Goal: Information Seeking & Learning: Learn about a topic

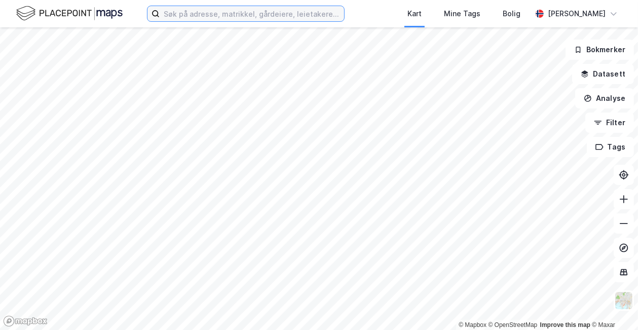
click at [251, 12] on input at bounding box center [252, 13] width 184 height 15
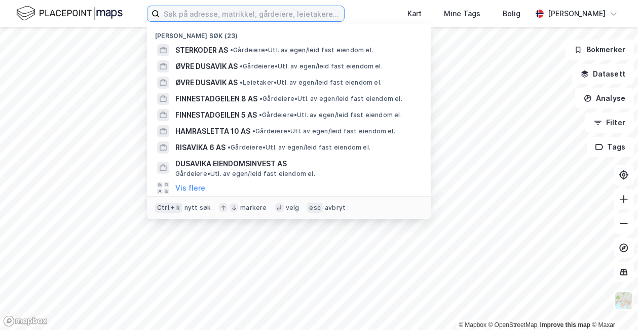
paste input "[STREET_ADDRESS]"
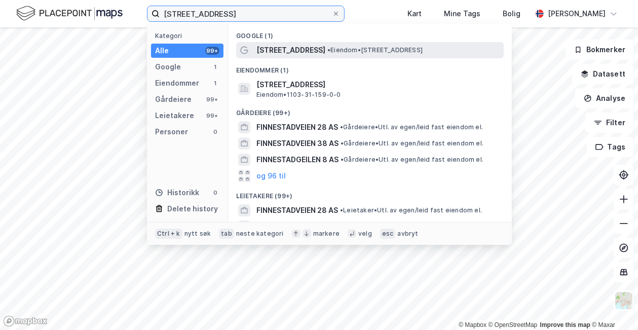
type input "[STREET_ADDRESS]"
click at [330, 50] on span "• Eiendom • [STREET_ADDRESS]" at bounding box center [374, 50] width 95 height 8
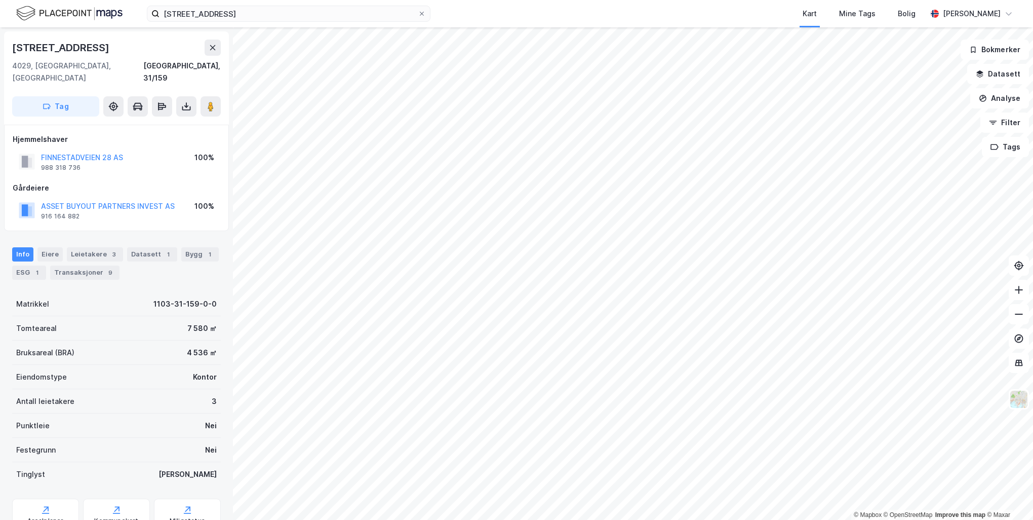
click at [230, 200] on div "© Mapbox © OpenStreetMap Improve this map © Maxar [STREET_ADDRESS][GEOGRAPHIC_D…" at bounding box center [516, 273] width 1033 height 492
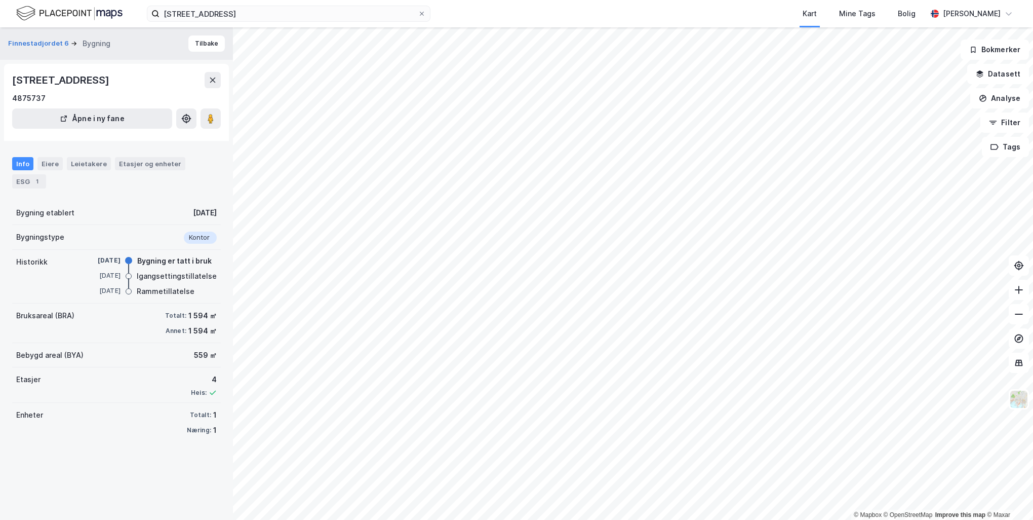
click at [234, 139] on div "© Mapbox © OpenStreetMap Improve this map © [PERSON_NAME] 6 Bygning Tilbake [ST…" at bounding box center [516, 273] width 1033 height 492
click at [595, 160] on div "© Mapbox © OpenStreetMap Improve this map © [PERSON_NAME] 6 Bygning Tilbake [ST…" at bounding box center [516, 273] width 1033 height 492
drag, startPoint x: 205, startPoint y: 117, endPoint x: 194, endPoint y: 114, distance: 10.9
click at [225, 129] on div "[GEOGRAPHIC_DATA] 6 Bygning Tilbake [STREET_ADDRESS] 4875737 Åpne i ny fane Inf…" at bounding box center [116, 273] width 233 height 492
click at [212, 118] on image at bounding box center [211, 118] width 6 height 10
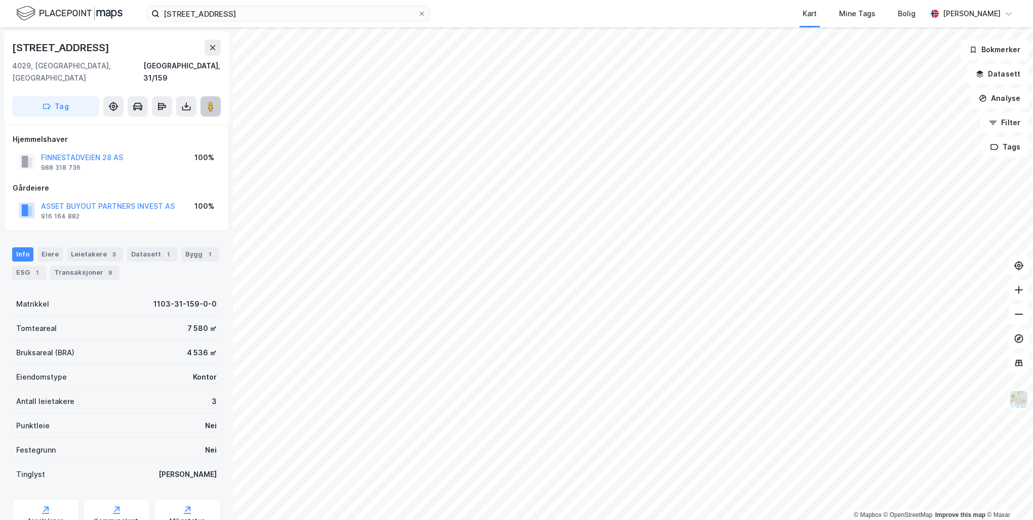
click at [206, 101] on icon at bounding box center [211, 106] width 10 height 10
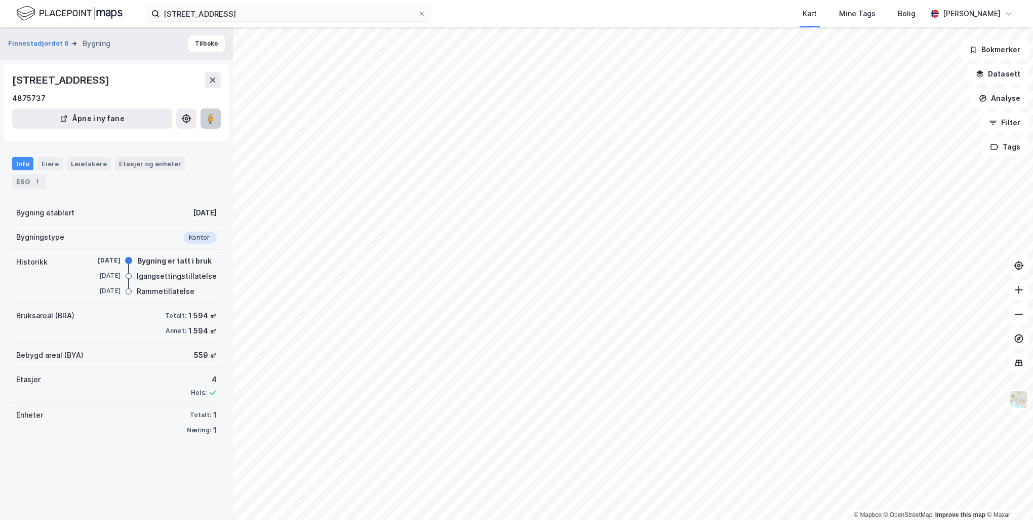
click at [214, 119] on icon at bounding box center [211, 118] width 10 height 10
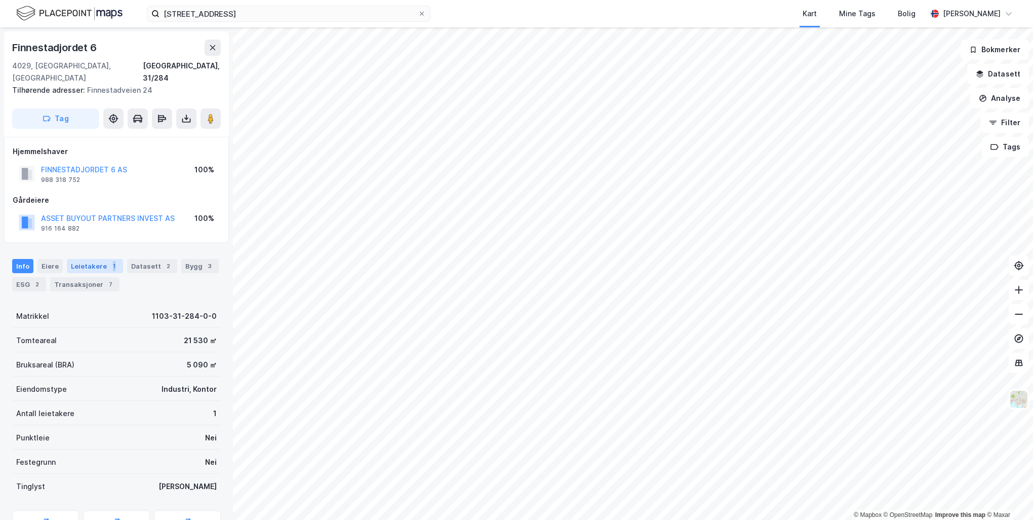
click at [113, 259] on div "Info [PERSON_NAME] 1 Datasett 2 Bygg 3 ESG 2 Transaksjoner 7" at bounding box center [116, 275] width 209 height 32
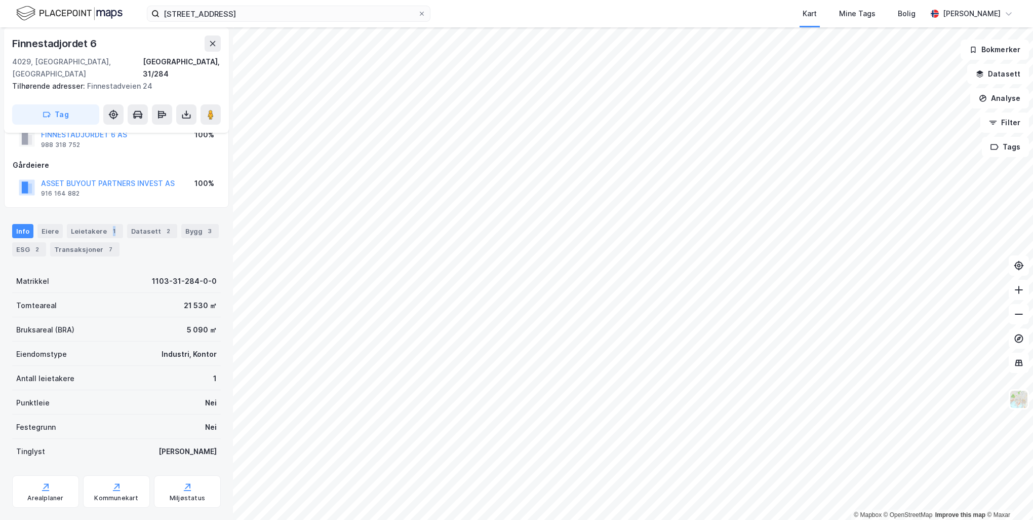
scroll to position [43, 0]
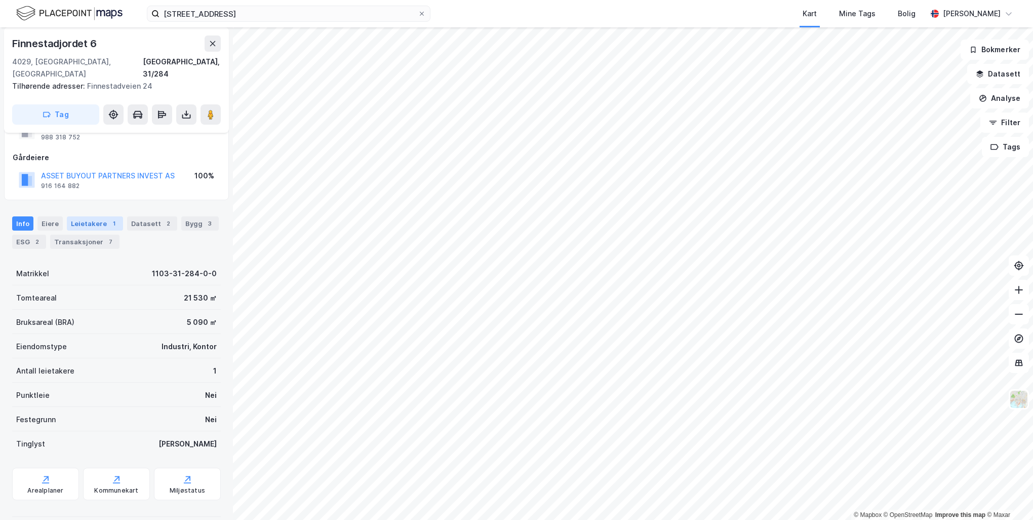
click at [82, 216] on div "Leietakere 1" at bounding box center [95, 223] width 56 height 14
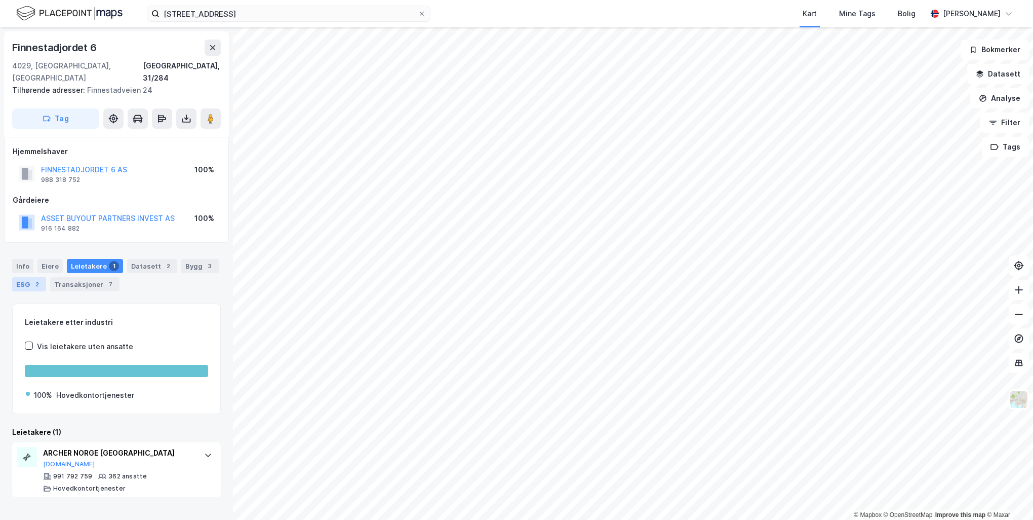
click at [44, 277] on div "ESG 2" at bounding box center [29, 284] width 34 height 14
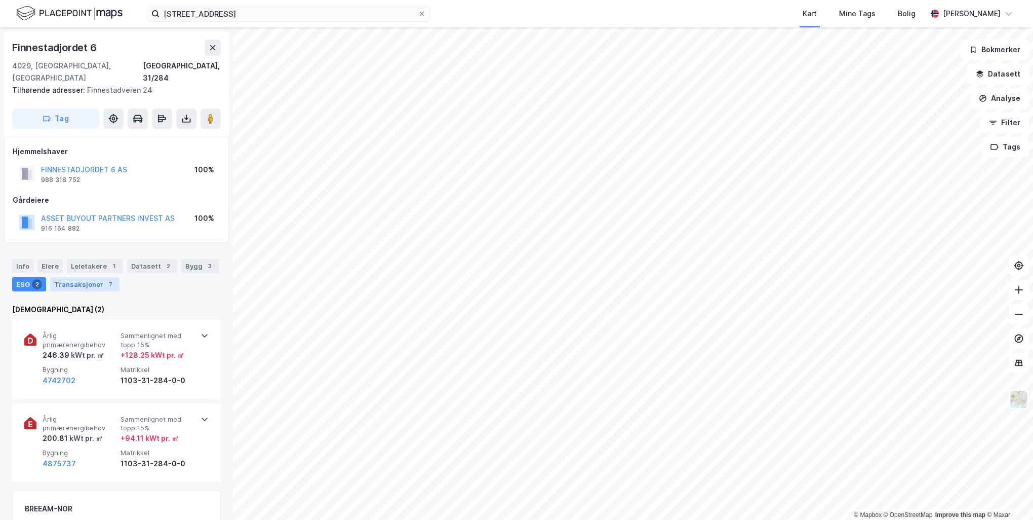
click at [88, 277] on div "Transaksjoner 7" at bounding box center [84, 284] width 69 height 14
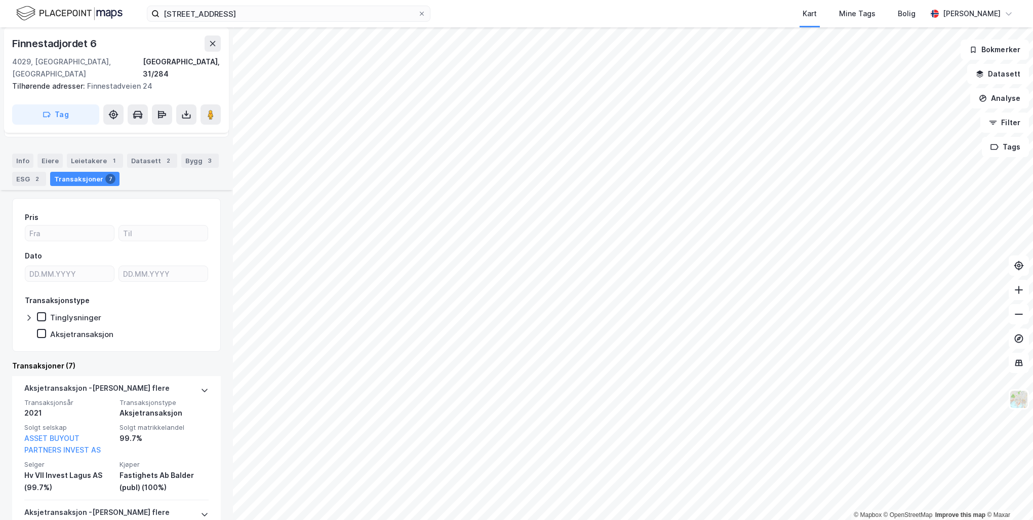
scroll to position [51, 0]
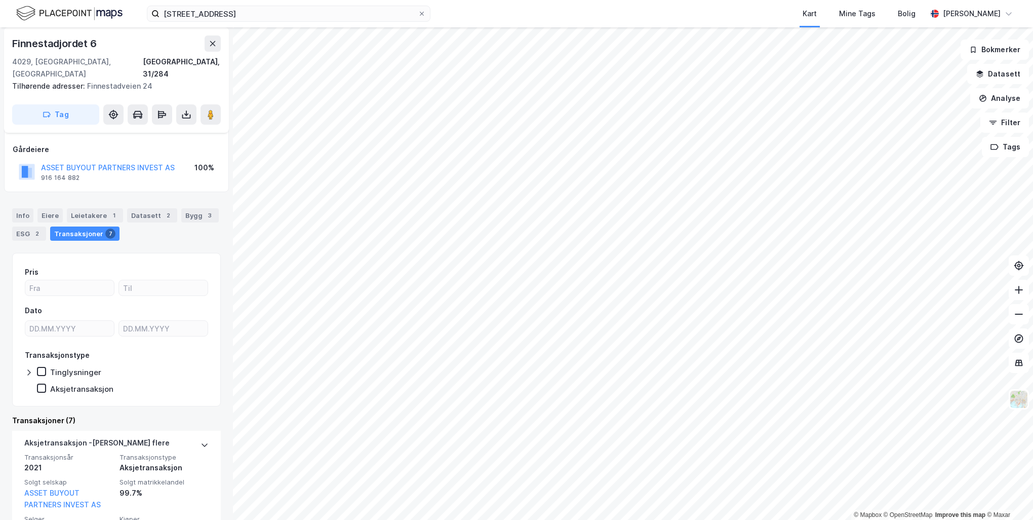
click at [194, 208] on div "Bygg 3" at bounding box center [199, 215] width 37 height 14
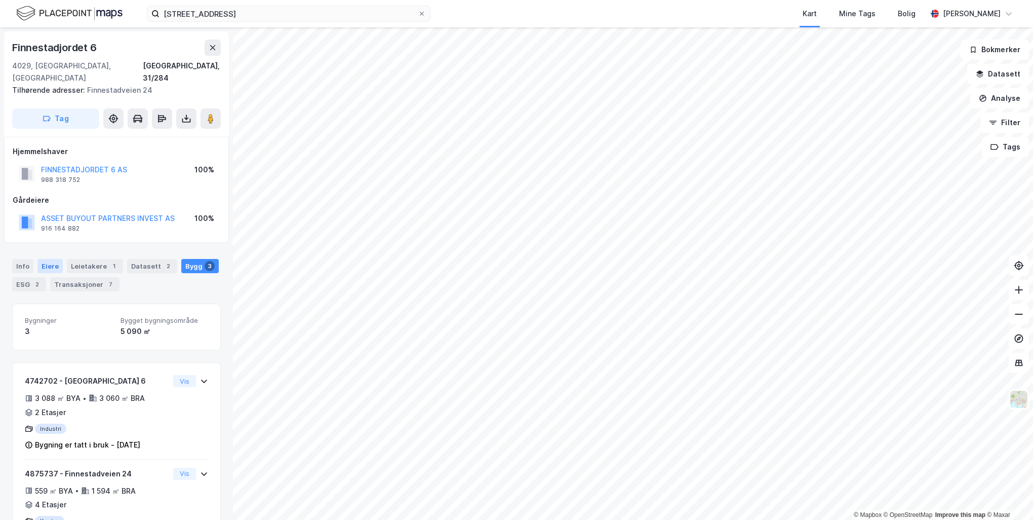
click at [37, 259] on div "Eiere" at bounding box center [49, 266] width 25 height 14
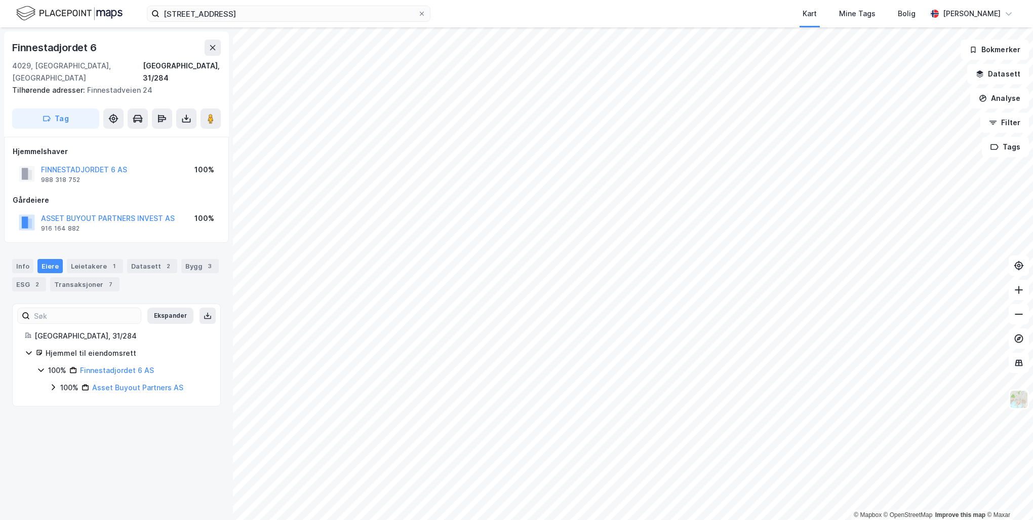
drag, startPoint x: 69, startPoint y: 248, endPoint x: 63, endPoint y: 247, distance: 6.2
click at [69, 259] on div "Leietakere 1" at bounding box center [95, 266] width 56 height 14
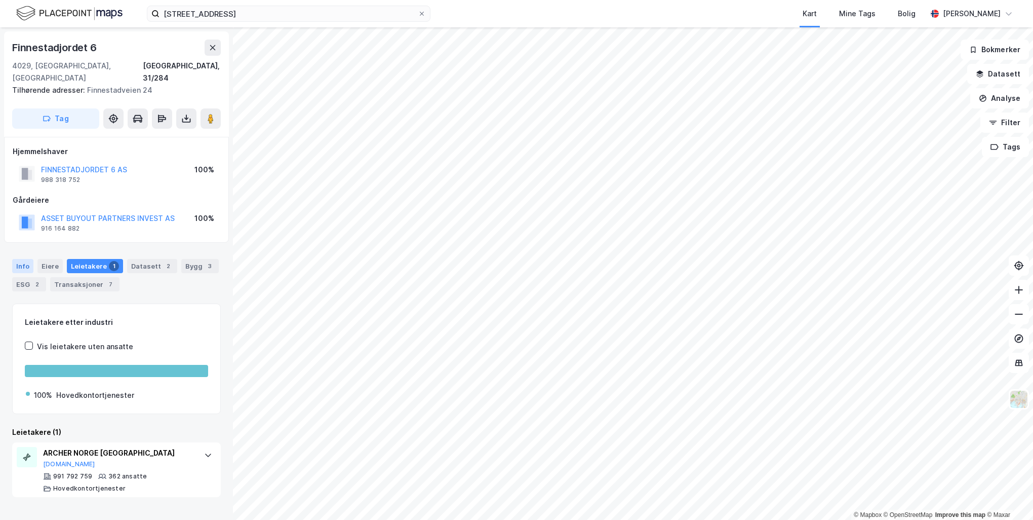
click at [20, 259] on div "Info" at bounding box center [22, 266] width 21 height 14
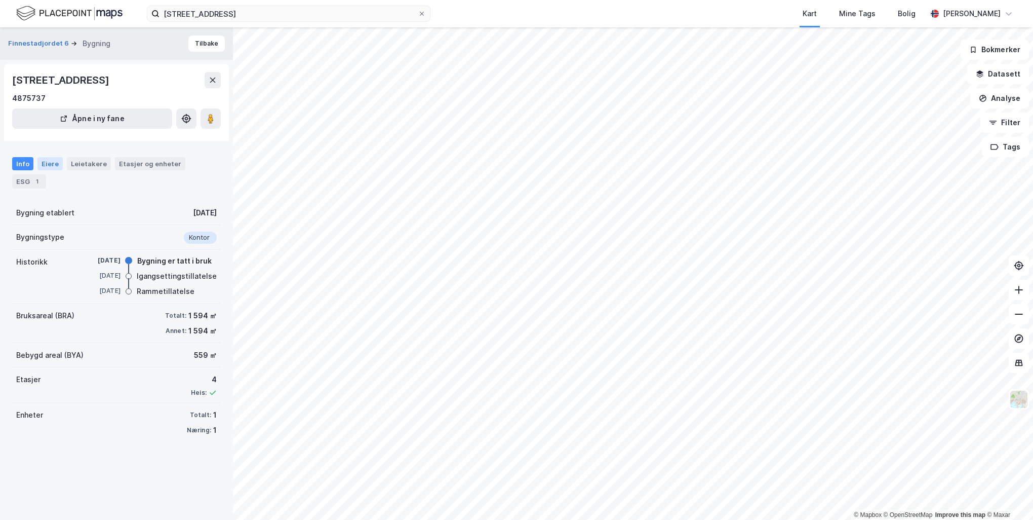
click at [47, 169] on div "Eiere" at bounding box center [49, 163] width 25 height 13
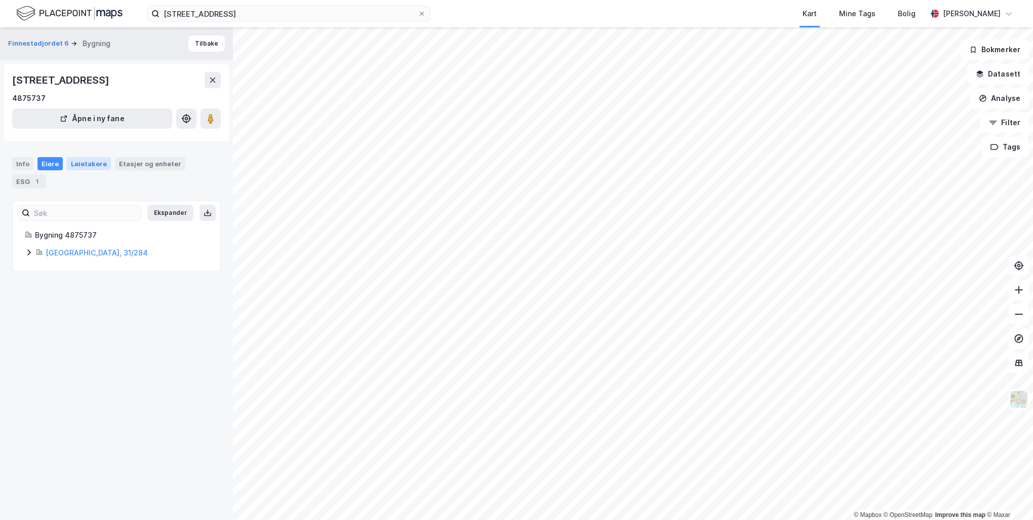
drag, startPoint x: 81, startPoint y: 163, endPoint x: 103, endPoint y: 164, distance: 21.8
click at [82, 164] on div "Leietakere" at bounding box center [89, 163] width 44 height 13
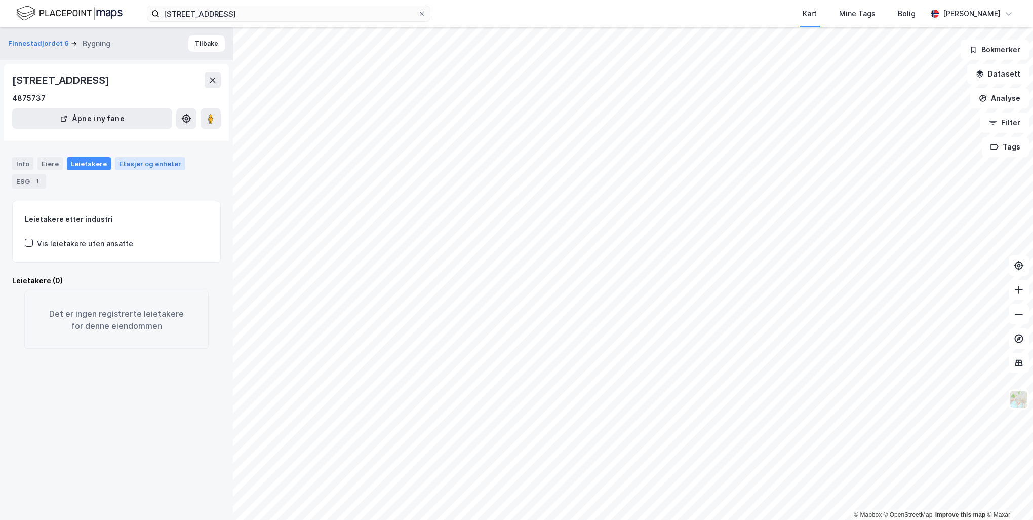
click at [135, 163] on div "Etasjer og enheter" at bounding box center [150, 163] width 62 height 9
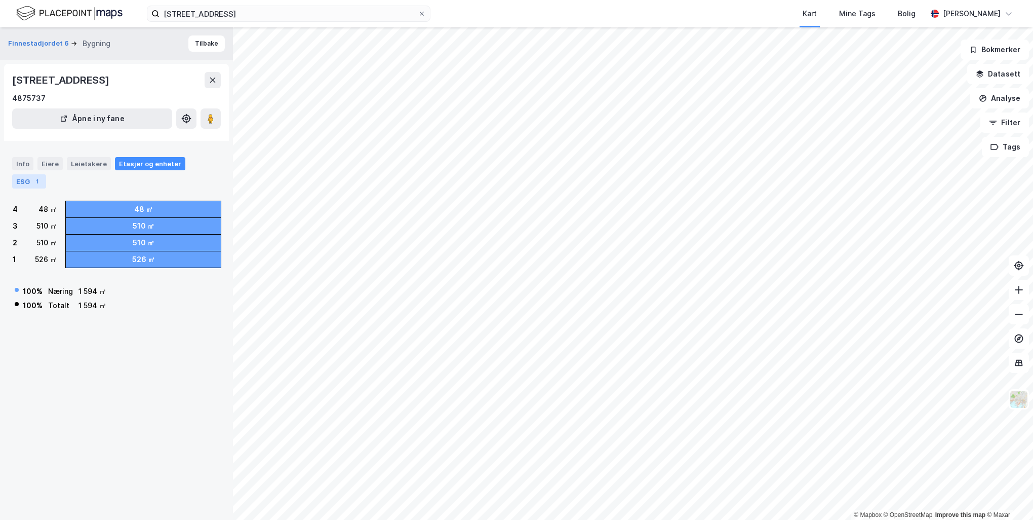
click at [25, 180] on div "ESG 1" at bounding box center [29, 181] width 34 height 14
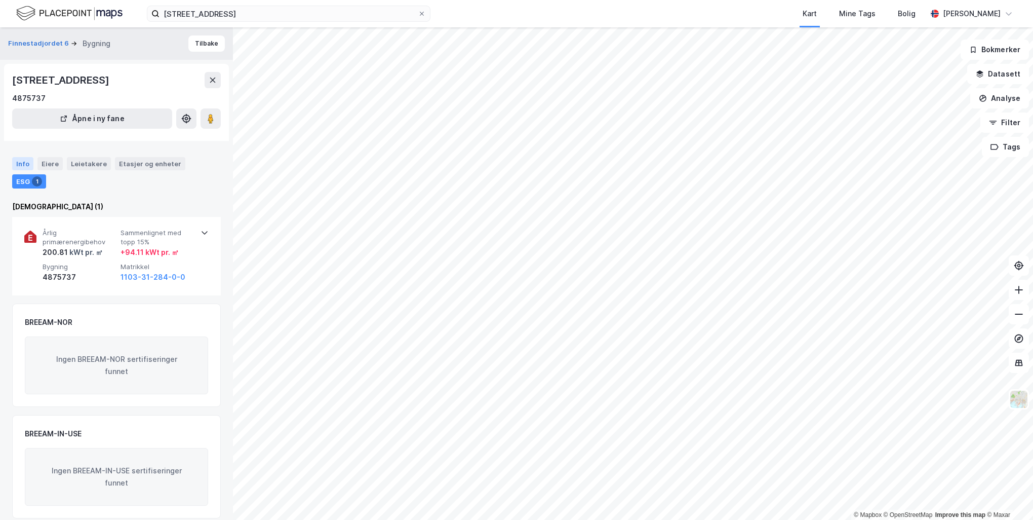
click at [21, 167] on div "Info" at bounding box center [22, 163] width 21 height 13
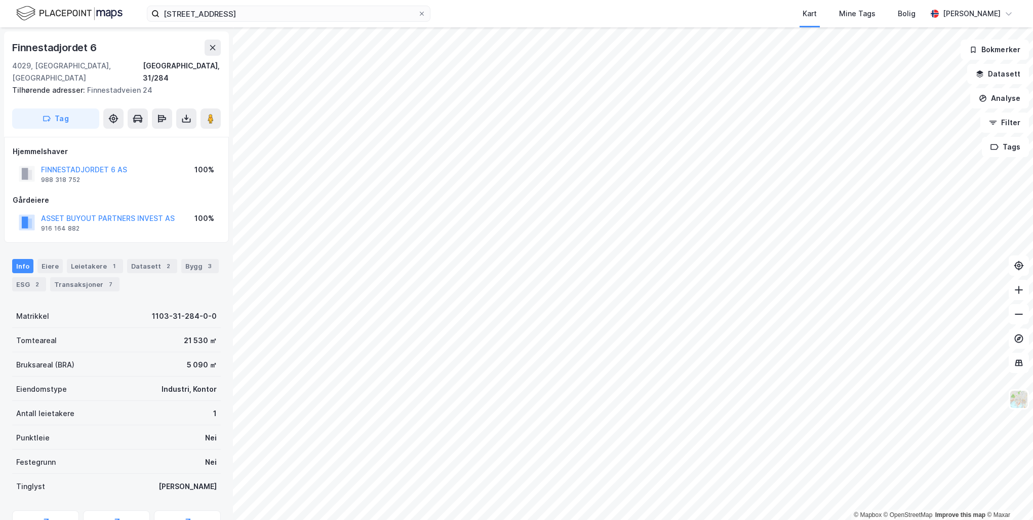
scroll to position [43, 0]
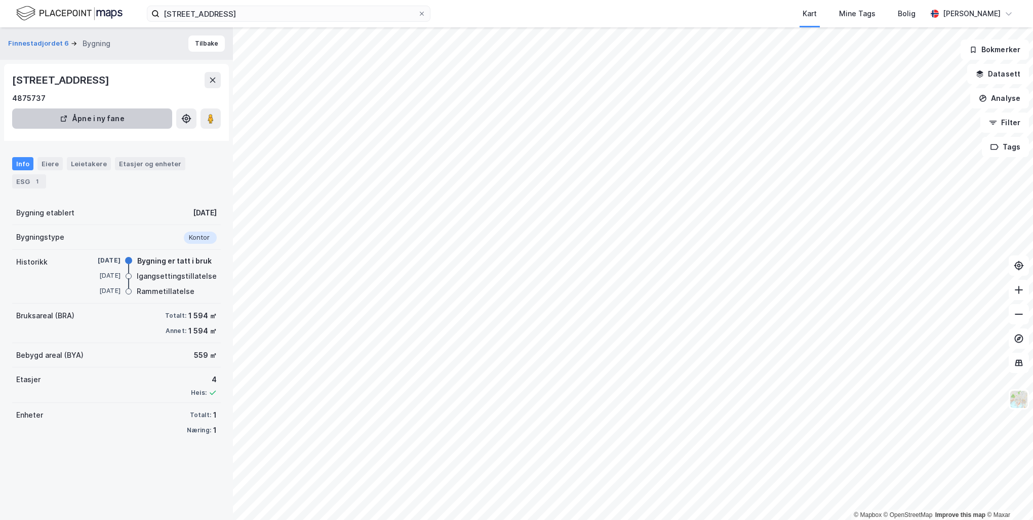
click at [105, 119] on button "Åpne i ny fane" at bounding box center [92, 118] width 160 height 20
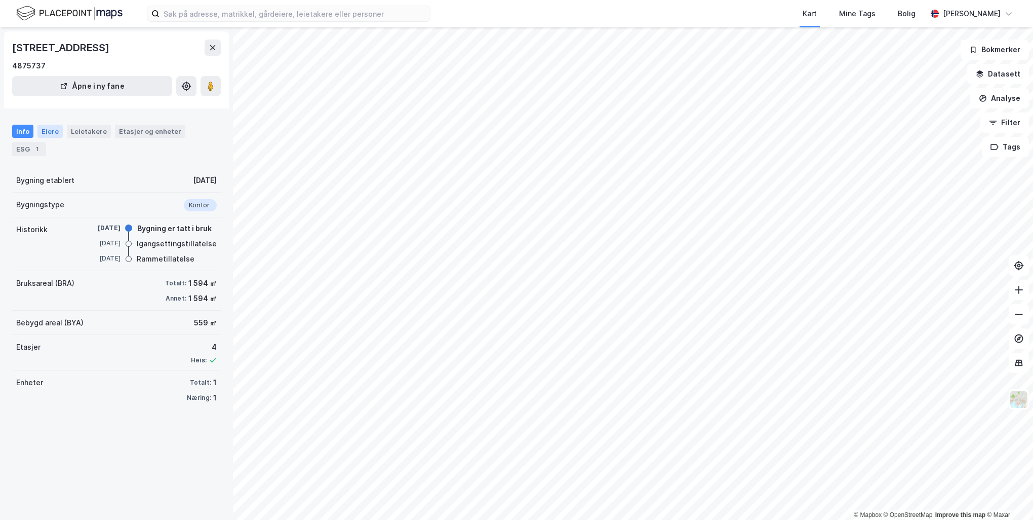
click at [60, 127] on div "Info Eiere Leietakere Etasjer og enheter ESG 1" at bounding box center [116, 140] width 209 height 31
click at [47, 128] on div "Eiere" at bounding box center [49, 131] width 25 height 13
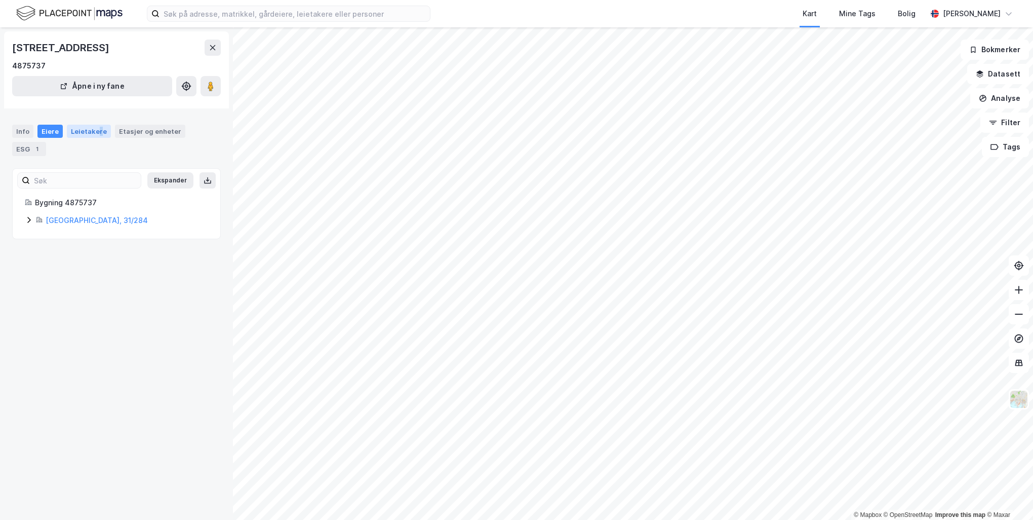
click at [96, 135] on div "Leietakere" at bounding box center [89, 131] width 44 height 13
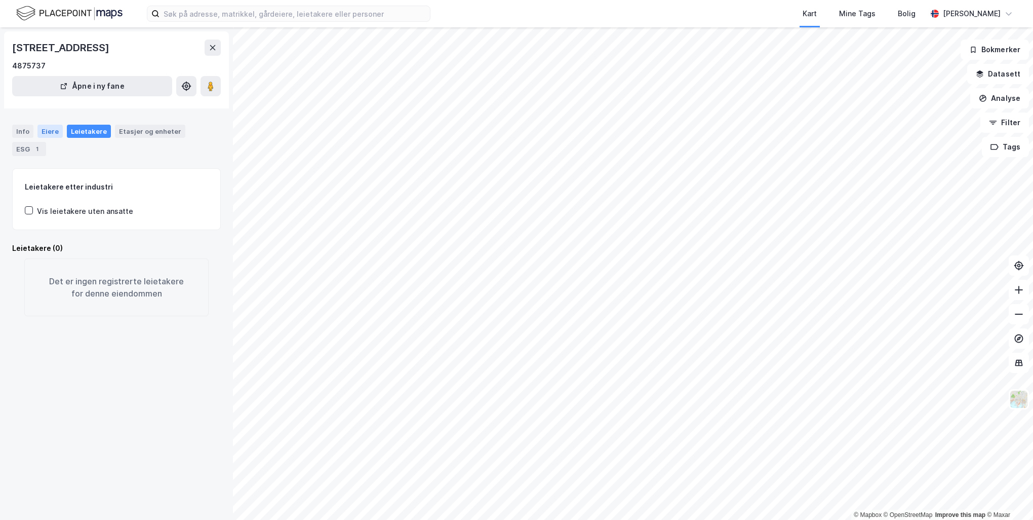
drag, startPoint x: 96, startPoint y: 135, endPoint x: 51, endPoint y: 130, distance: 45.9
click at [51, 129] on div "Eiere" at bounding box center [49, 131] width 25 height 13
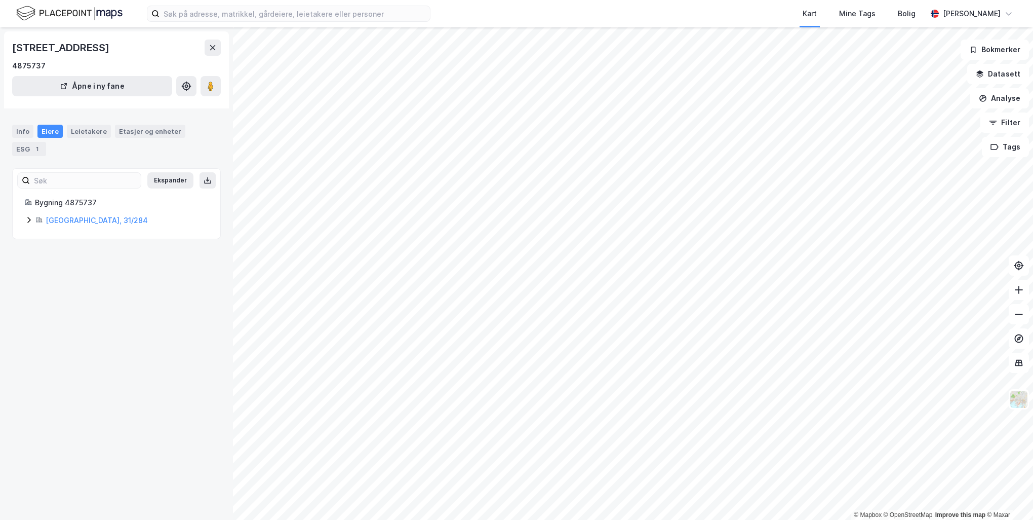
click at [30, 219] on icon at bounding box center [29, 220] width 8 height 8
click at [142, 252] on link "Finnestadjordet 6 AS" at bounding box center [129, 254] width 74 height 9
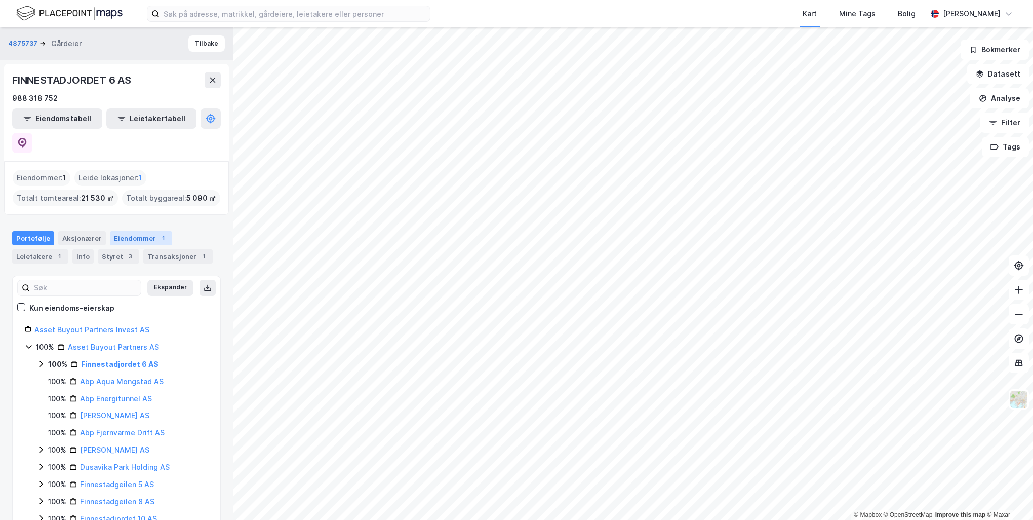
click at [148, 231] on div "Eiendommer 1" at bounding box center [141, 238] width 62 height 14
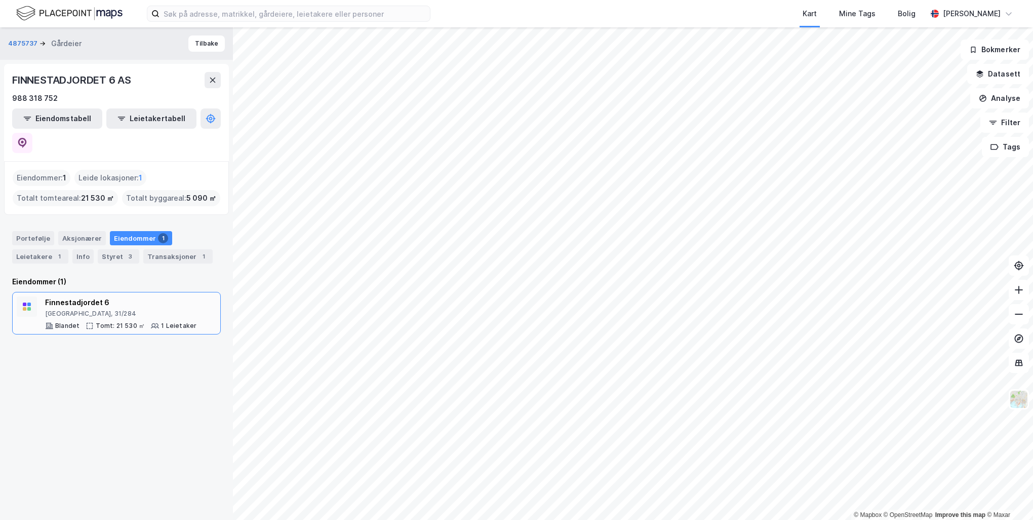
click at [126, 296] on div "Finnestadjordet 6" at bounding box center [120, 302] width 151 height 12
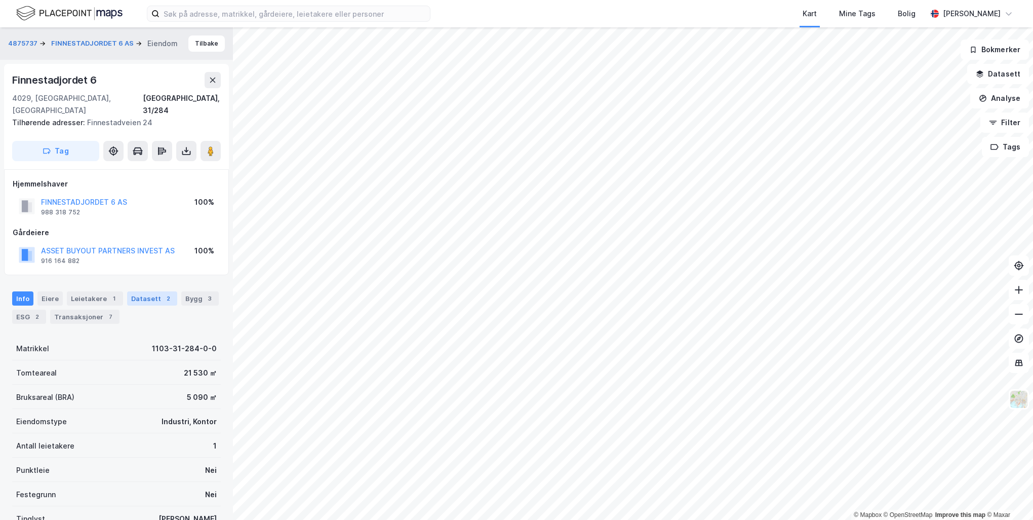
click at [145, 291] on div "Datasett 2" at bounding box center [152, 298] width 50 height 14
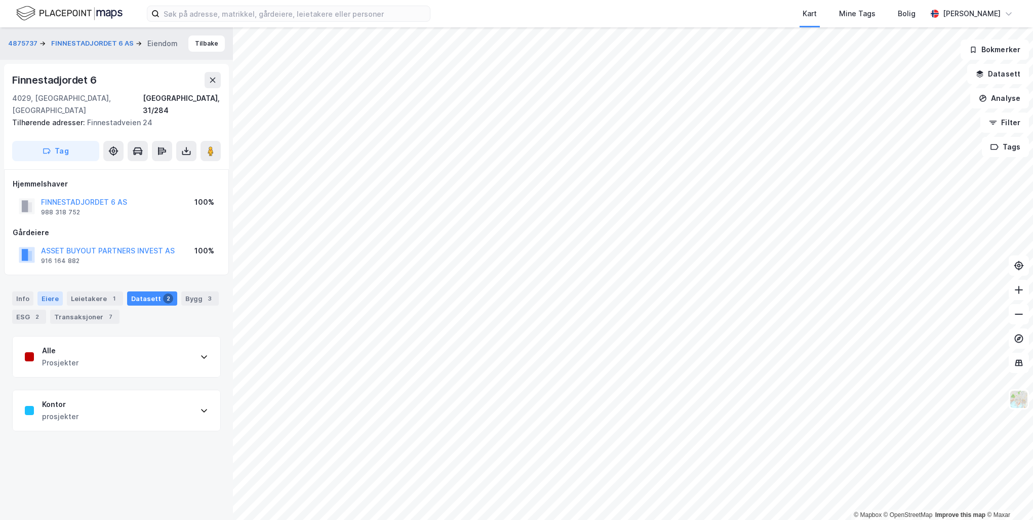
click at [53, 291] on div "Eiere" at bounding box center [49, 298] width 25 height 14
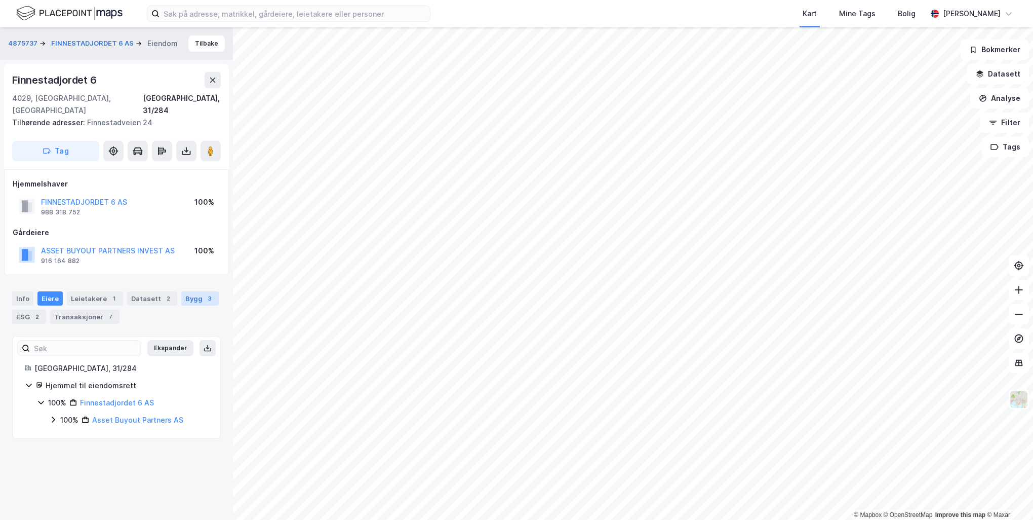
click at [195, 291] on div "Bygg 3" at bounding box center [199, 298] width 37 height 14
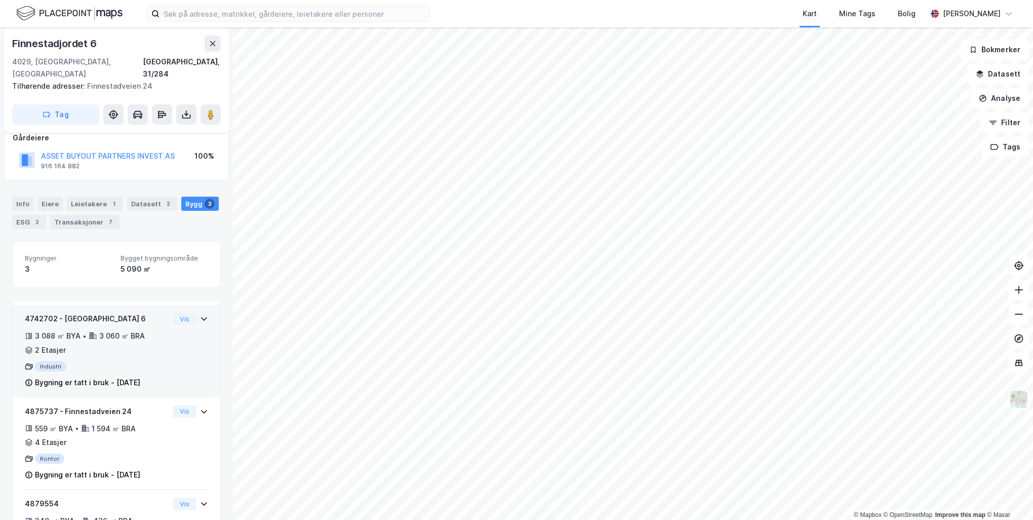
scroll to position [152, 0]
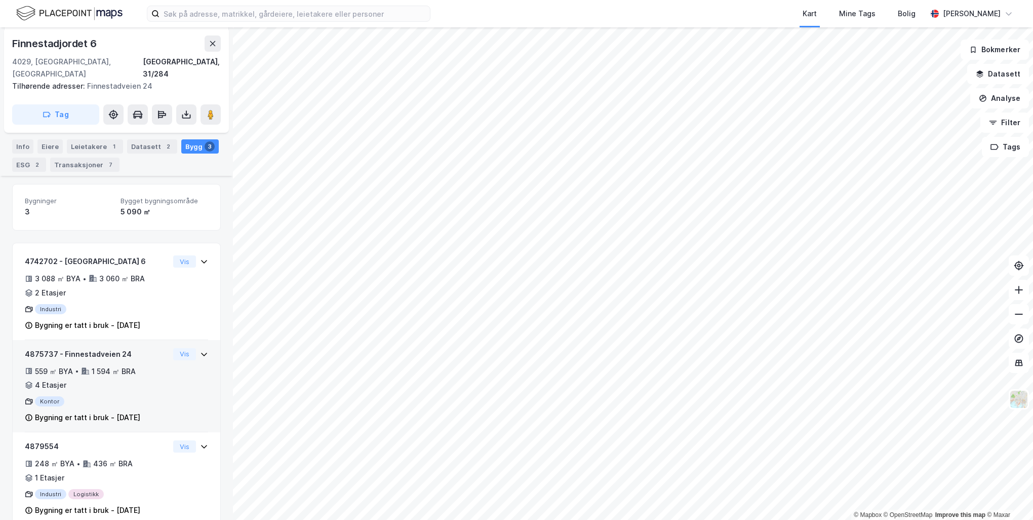
click at [201, 353] on icon at bounding box center [204, 355] width 6 height 4
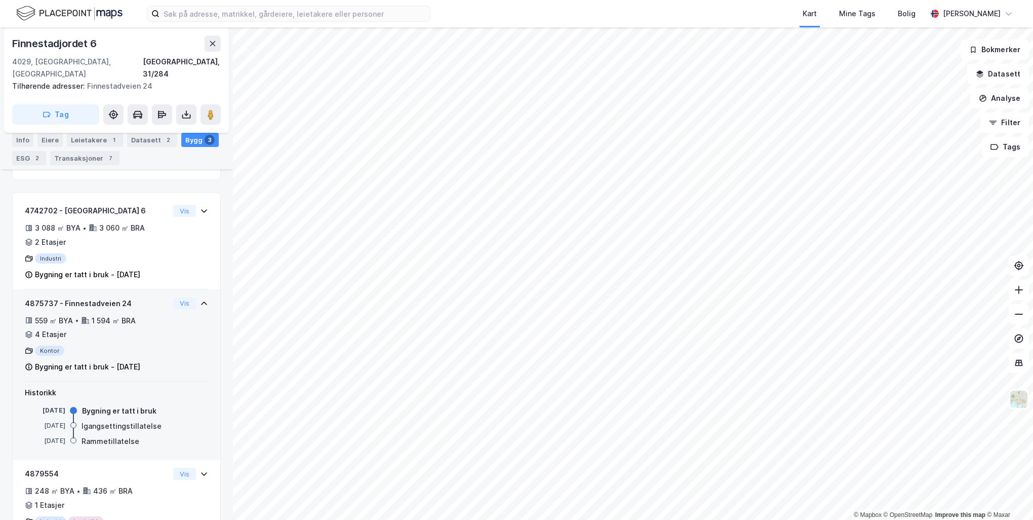
click at [166, 342] on div "4875737 - Finnestadveien 24 559 ㎡ BYA • 1 594 ㎡ BRA • 4 Etasjer Kontor Bygning …" at bounding box center [116, 339] width 183 height 85
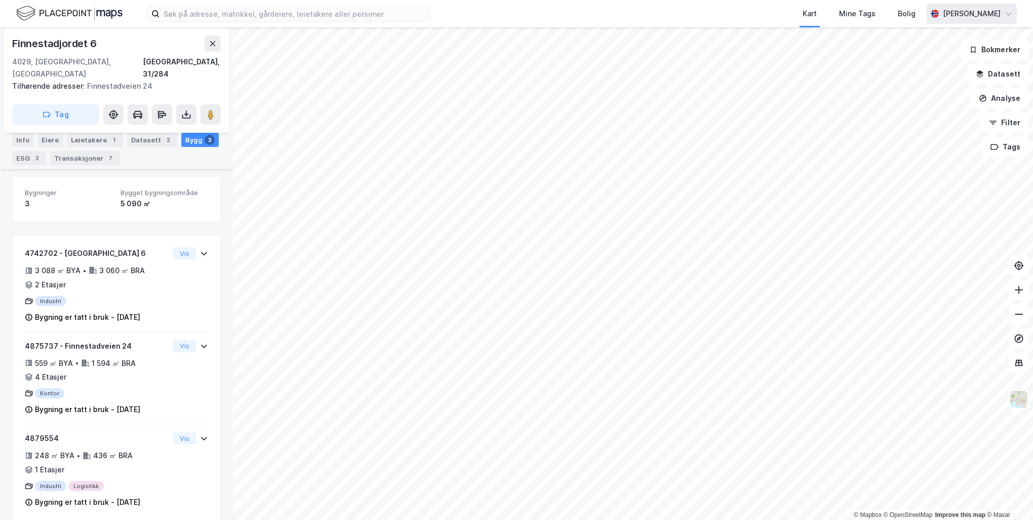
scroll to position [159, 0]
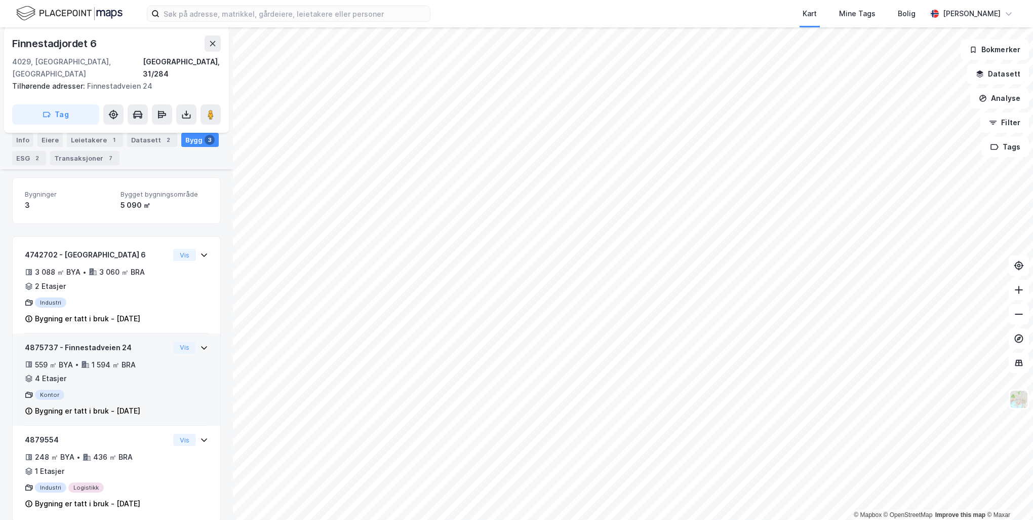
click at [201, 346] on icon at bounding box center [204, 348] width 6 height 4
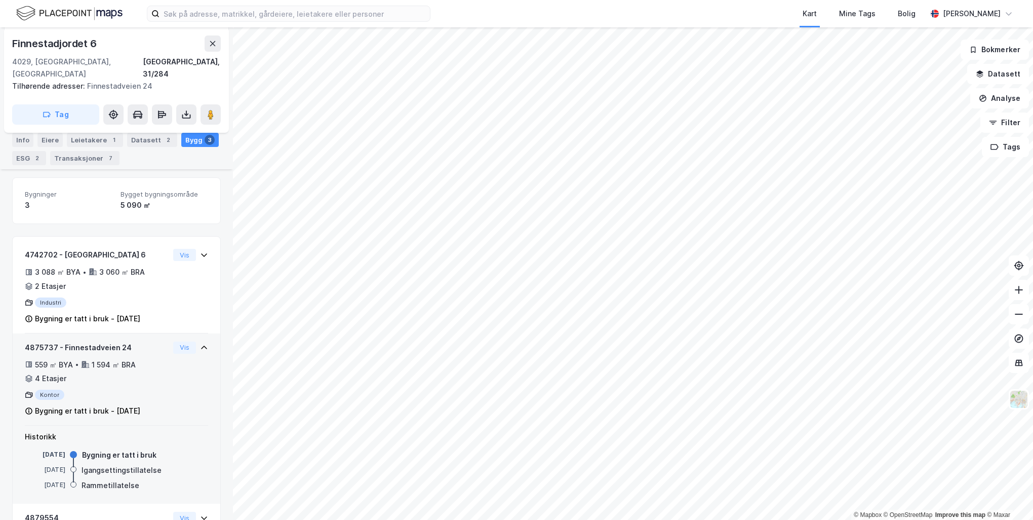
click at [190, 341] on div "Vis" at bounding box center [190, 347] width 35 height 12
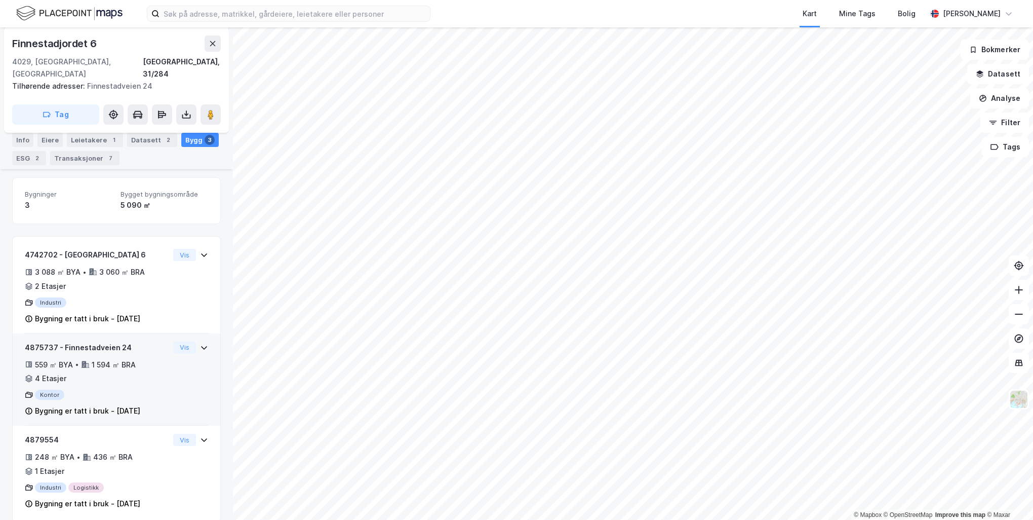
click at [190, 341] on div "Vis" at bounding box center [190, 347] width 35 height 12
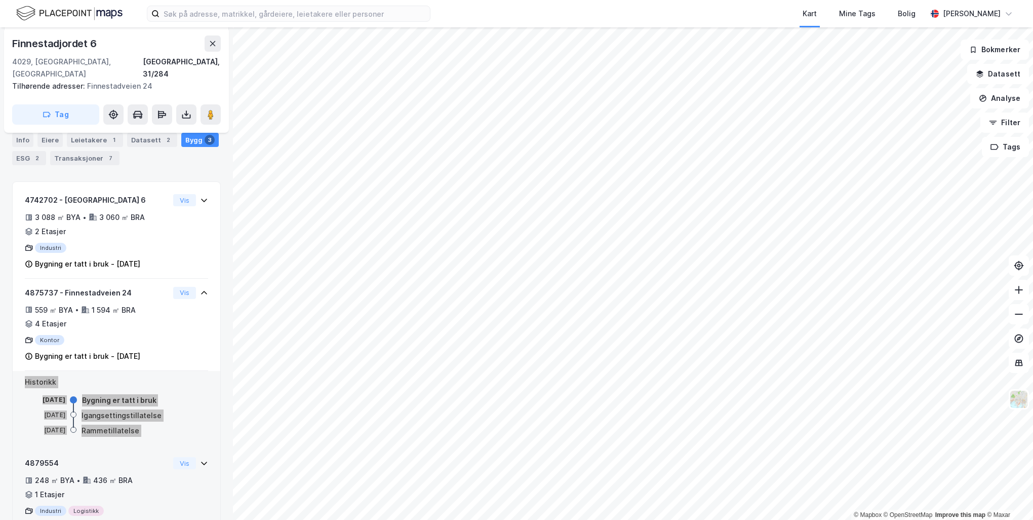
scroll to position [238, 0]
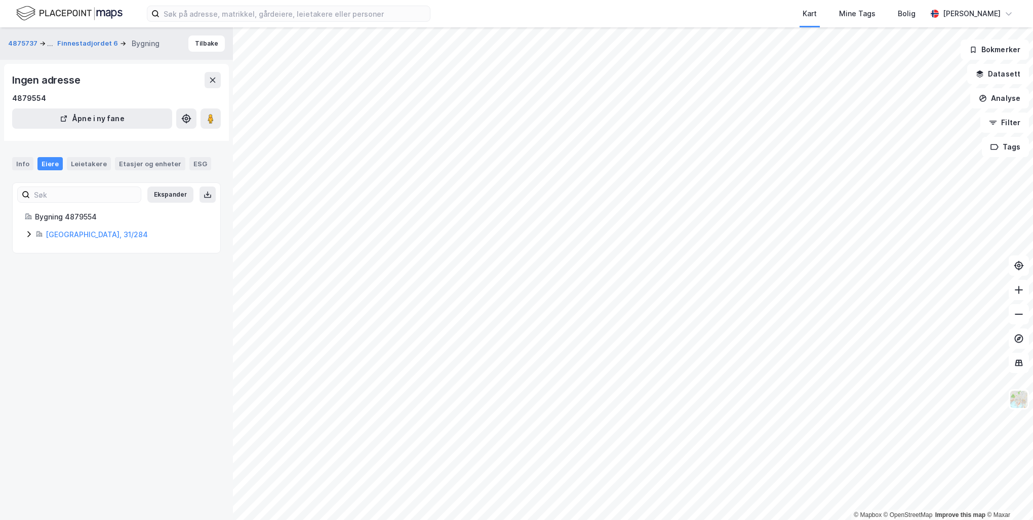
click at [22, 231] on div "Bygning 4879554 Stavanger, 31/284" at bounding box center [117, 226] width 208 height 30
click at [28, 234] on icon at bounding box center [29, 234] width 8 height 8
click at [26, 161] on div "Info" at bounding box center [22, 163] width 21 height 13
